Goal: Information Seeking & Learning: Learn about a topic

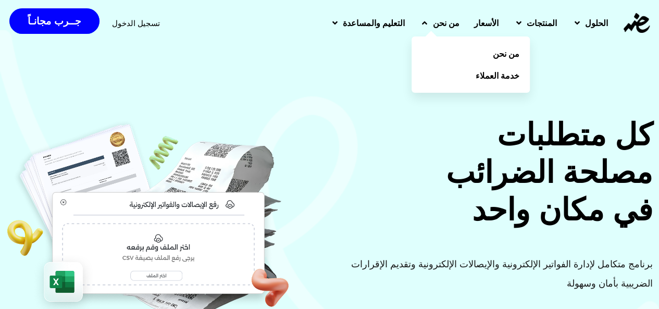
click at [411, 20] on link "من نحن" at bounding box center [438, 22] width 55 height 27
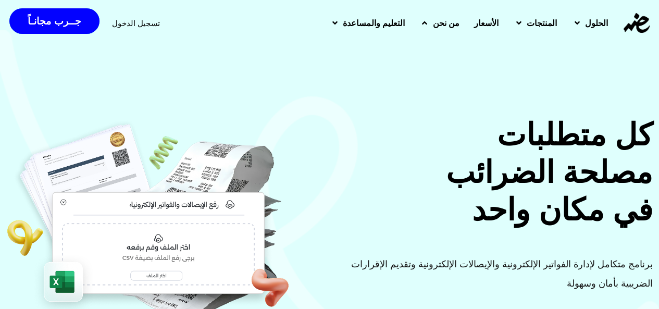
click at [412, 23] on link "من نحن" at bounding box center [438, 22] width 55 height 27
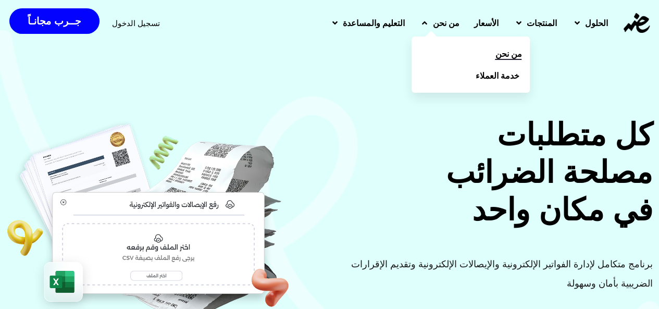
click at [442, 56] on link "من نحن" at bounding box center [470, 54] width 118 height 22
click at [495, 56] on span "من نحن" at bounding box center [508, 53] width 27 height 12
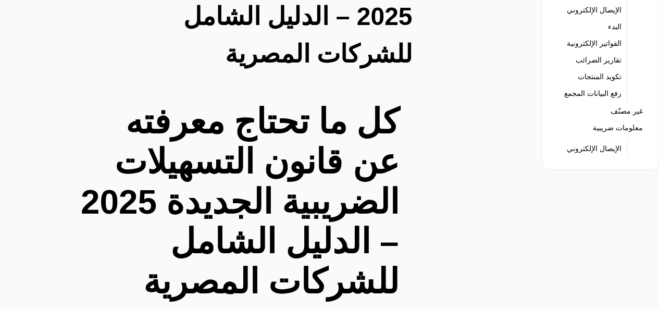
scroll to position [104, 0]
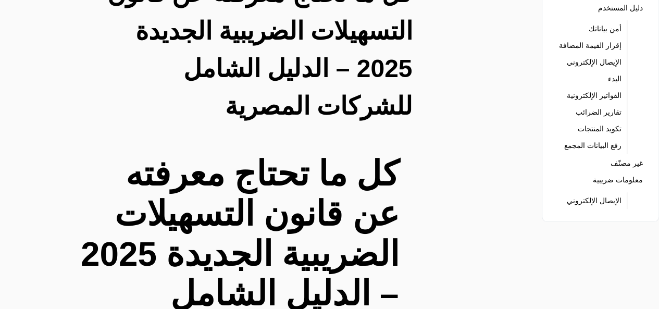
click at [611, 187] on link "معلومات ضريبية" at bounding box center [617, 179] width 50 height 15
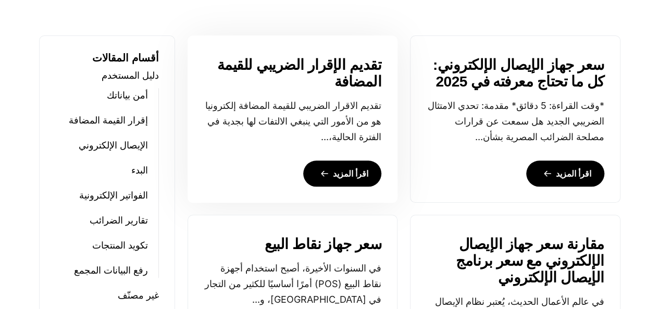
scroll to position [573, 0]
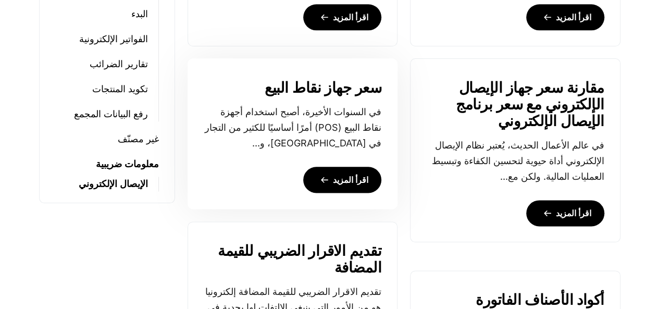
click at [349, 179] on link "اقرأ المزيد" at bounding box center [342, 180] width 78 height 26
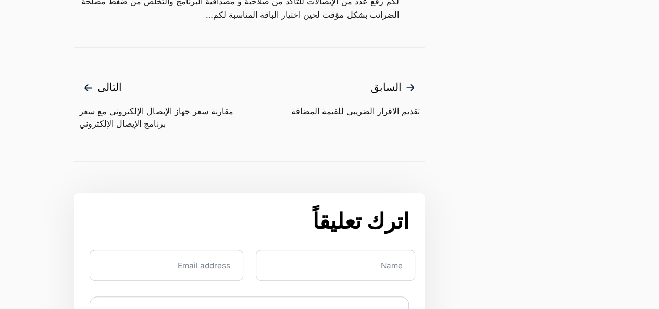
scroll to position [1302, 0]
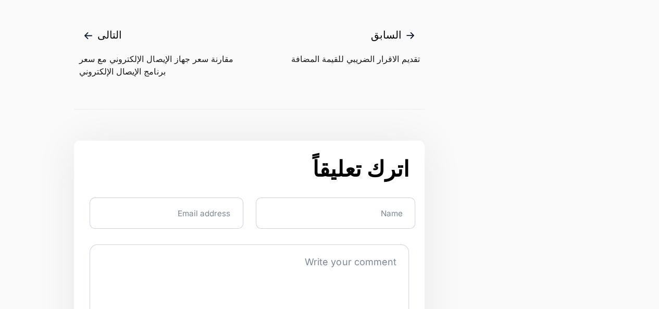
click at [165, 64] on span "مقارنة سعر جهاز الإيصال الإلكتروني مع سعر برنامج الإيصال الإلكتروني" at bounding box center [164, 65] width 170 height 25
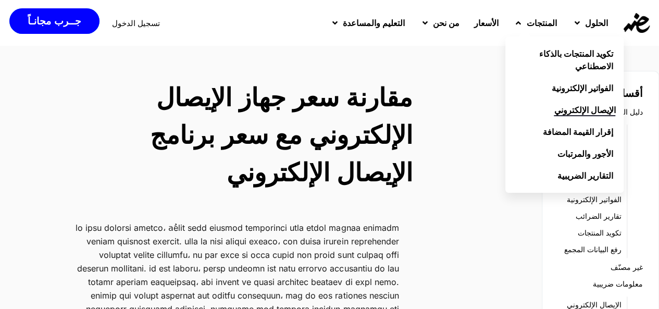
click at [577, 109] on span "الإيصال الإلكتروني" at bounding box center [583, 110] width 61 height 12
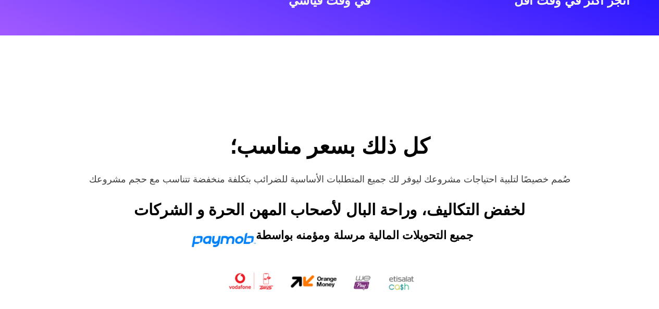
scroll to position [3332, 0]
